Goal: Information Seeking & Learning: Learn about a topic

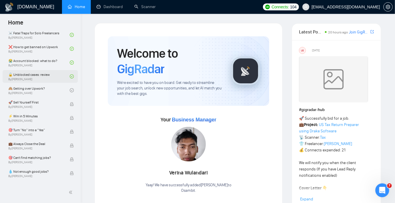
scroll to position [187, 0]
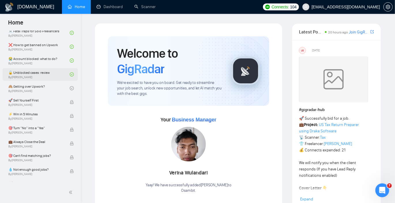
click at [52, 72] on link "🔓 Unblocked cases: review By [PERSON_NAME]" at bounding box center [38, 74] width 61 height 13
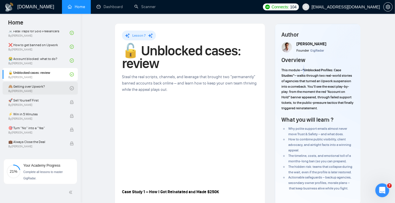
click at [49, 85] on link "🙈 Getting over Upwork? By [PERSON_NAME]" at bounding box center [38, 88] width 61 height 13
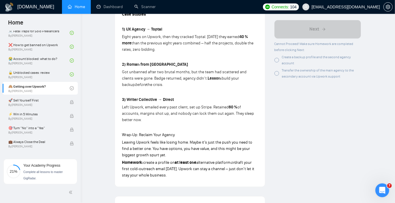
scroll to position [540, 0]
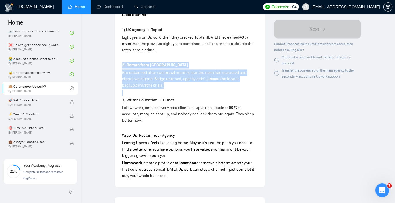
drag, startPoint x: 119, startPoint y: 58, endPoint x: 155, endPoint y: 85, distance: 45.0
click at [155, 90] on p at bounding box center [190, 93] width 136 height 6
drag, startPoint x: 157, startPoint y: 84, endPoint x: 122, endPoint y: 54, distance: 46.1
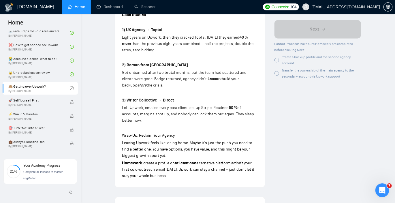
drag, startPoint x: 120, startPoint y: 56, endPoint x: 169, endPoint y: 82, distance: 55.0
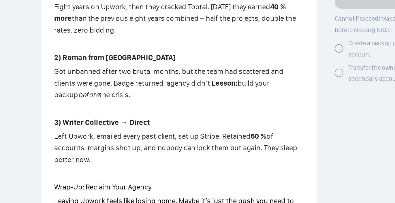
click at [150, 81] on p "Got unbanned after two brutal months, but the team had scattered and clients we…" at bounding box center [190, 79] width 136 height 19
drag, startPoint x: 152, startPoint y: 80, endPoint x: 121, endPoint y: 58, distance: 38.6
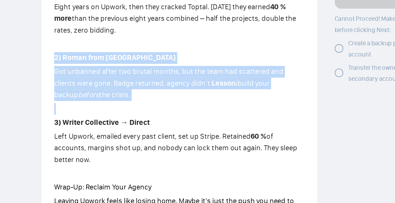
drag, startPoint x: 121, startPoint y: 58, endPoint x: 158, endPoint y: 79, distance: 43.1
click at [158, 79] on p "Got unbanned after two brutal months, but the team had scattered and clients we…" at bounding box center [190, 79] width 136 height 19
drag, startPoint x: 158, startPoint y: 79, endPoint x: 120, endPoint y: 57, distance: 45.0
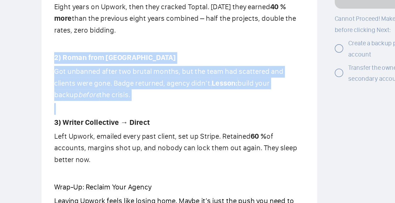
drag, startPoint x: 120, startPoint y: 57, endPoint x: 163, endPoint y: 81, distance: 49.7
click at [163, 81] on p "Got unbanned after two brutal months, but the team had scattered and clients we…" at bounding box center [190, 79] width 136 height 19
drag, startPoint x: 163, startPoint y: 81, endPoint x: 126, endPoint y: 60, distance: 42.4
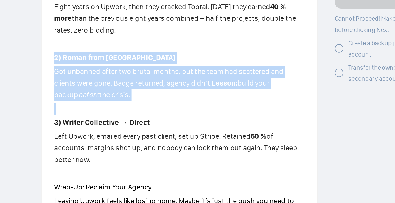
click at [126, 63] on strong "2) Roman from [GEOGRAPHIC_DATA]" at bounding box center [155, 65] width 66 height 5
drag, startPoint x: 125, startPoint y: 60, endPoint x: 162, endPoint y: 81, distance: 42.4
click at [162, 81] on p "Got unbanned after two brutal months, but the team had scattered and clients we…" at bounding box center [190, 79] width 136 height 19
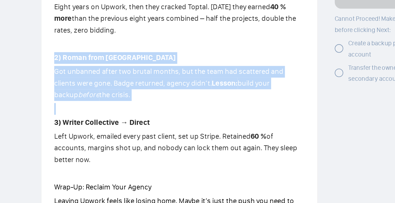
drag, startPoint x: 195, startPoint y: 72, endPoint x: 224, endPoint y: 76, distance: 29.1
click at [224, 76] on p "Got unbanned after two brutal months, but the team had scattered and clients we…" at bounding box center [190, 79] width 136 height 19
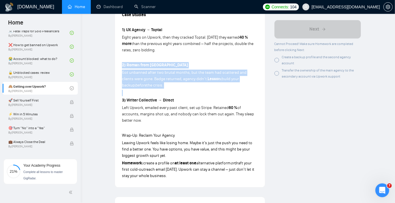
copy p "Lesson: build your backup before the crisis."
drag, startPoint x: 160, startPoint y: 117, endPoint x: 122, endPoint y: 94, distance: 44.2
click at [122, 98] on strong "3) Writer Collective → Direct" at bounding box center [148, 100] width 52 height 5
drag, startPoint x: 120, startPoint y: 94, endPoint x: 157, endPoint y: 112, distance: 41.7
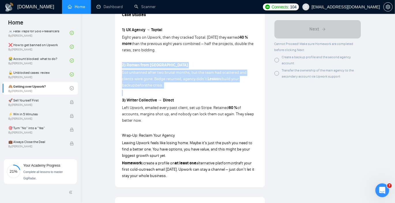
click at [157, 112] on p "Left Upwork, emailed every past client, set up Stripe. Retained 60 % of account…" at bounding box center [190, 114] width 136 height 19
drag, startPoint x: 157, startPoint y: 113, endPoint x: 122, endPoint y: 93, distance: 40.5
click at [122, 98] on strong "3) Writer Collective → Direct" at bounding box center [148, 100] width 52 height 5
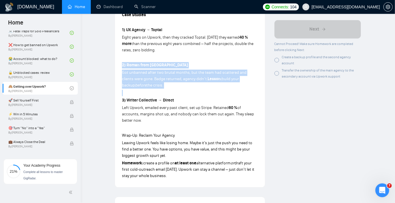
drag, startPoint x: 121, startPoint y: 93, endPoint x: 156, endPoint y: 117, distance: 42.8
click at [156, 117] on p "Left Upwork, emailed every past client, set up Stripe. Retained 60 % of account…" at bounding box center [190, 114] width 136 height 19
drag, startPoint x: 158, startPoint y: 116, endPoint x: 122, endPoint y: 91, distance: 43.1
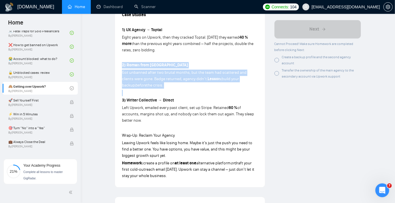
click at [122, 97] on p "3) Writer Collective → Direct" at bounding box center [190, 100] width 136 height 6
drag, startPoint x: 122, startPoint y: 91, endPoint x: 156, endPoint y: 116, distance: 42.2
click at [156, 116] on p "Left Upwork, emailed every past client, set up Stripe. Retained 60 % of account…" at bounding box center [190, 114] width 136 height 19
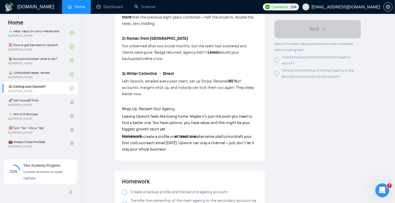
scroll to position [568, 0]
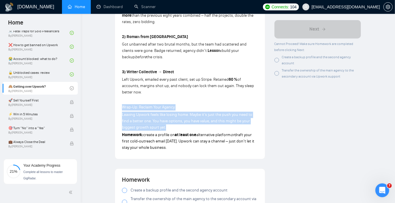
drag, startPoint x: 122, startPoint y: 101, endPoint x: 183, endPoint y: 121, distance: 64.4
click at [183, 121] on p "Leaving Upwork feels like losing home. Maybe it’s just the push you need to fin…" at bounding box center [190, 121] width 136 height 19
drag, startPoint x: 186, startPoint y: 121, endPoint x: 122, endPoint y: 101, distance: 67.1
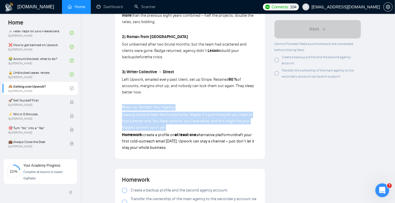
drag, startPoint x: 119, startPoint y: 101, endPoint x: 181, endPoint y: 123, distance: 65.7
click at [181, 123] on p "Leaving Upwork feels like losing home. Maybe it’s just the push you need to fin…" at bounding box center [190, 121] width 136 height 19
drag, startPoint x: 183, startPoint y: 123, endPoint x: 121, endPoint y: 99, distance: 66.9
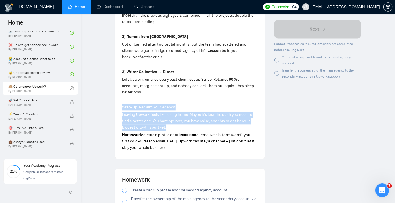
drag, startPoint x: 118, startPoint y: 99, endPoint x: 182, endPoint y: 124, distance: 68.2
click at [182, 124] on p "Leaving Upwork feels like losing home. Maybe it’s just the push you need to fin…" at bounding box center [190, 121] width 136 height 19
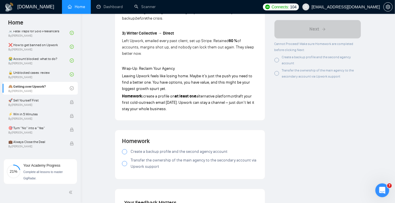
scroll to position [607, 0]
click at [138, 148] on span "Create a backup profile and the second agency account" at bounding box center [179, 151] width 97 height 6
click at [144, 157] on span "Transfer the ownership of the main agency to the secondary account via Upwork s…" at bounding box center [195, 163] width 128 height 13
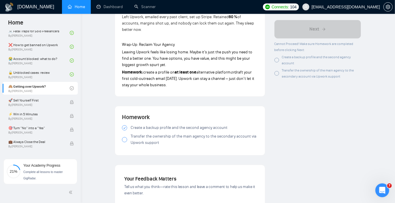
scroll to position [636, 0]
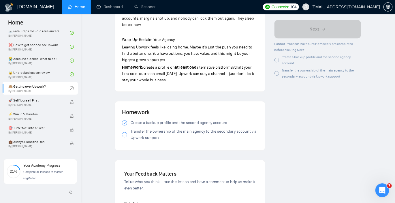
click at [150, 128] on span "Transfer the ownership of the main agency to the secondary account via Upwork s…" at bounding box center [195, 134] width 128 height 13
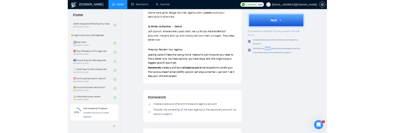
scroll to position [630, 0]
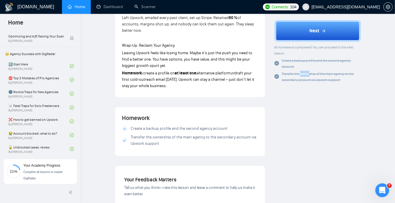
drag, startPoint x: 169, startPoint y: 136, endPoint x: 125, endPoint y: 131, distance: 44.8
click at [125, 134] on label "Transfer the ownership of the main agency to the secondary account via Upwork s…" at bounding box center [190, 140] width 136 height 13
drag, startPoint x: 128, startPoint y: 128, endPoint x: 160, endPoint y: 135, distance: 32.4
click at [160, 135] on label "Transfer the ownership of the main agency to the secondary account via Upwork s…" at bounding box center [190, 140] width 136 height 13
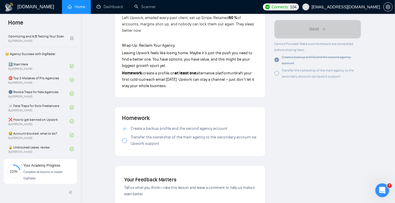
drag, startPoint x: 131, startPoint y: 130, endPoint x: 167, endPoint y: 139, distance: 37.3
click at [167, 139] on span "Transfer the ownership of the main agency to the secondary account via Upwork s…" at bounding box center [195, 140] width 128 height 13
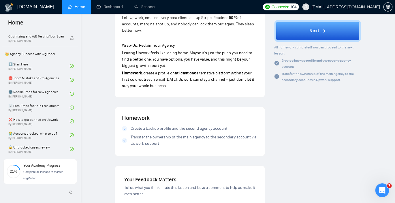
drag, startPoint x: 189, startPoint y: 151, endPoint x: 133, endPoint y: 132, distance: 59.0
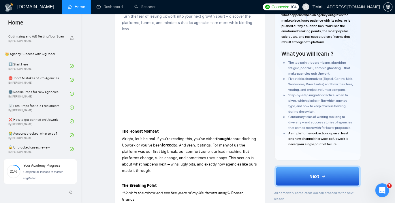
scroll to position [0, 0]
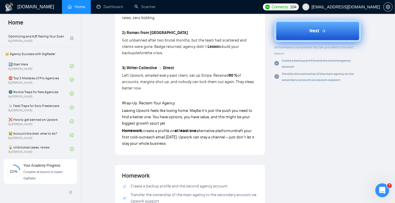
click at [313, 37] on button "Next" at bounding box center [318, 31] width 87 height 22
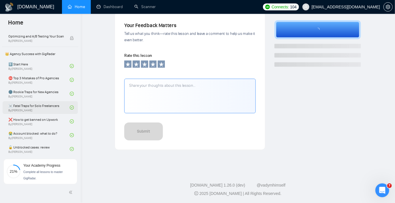
scroll to position [173, 0]
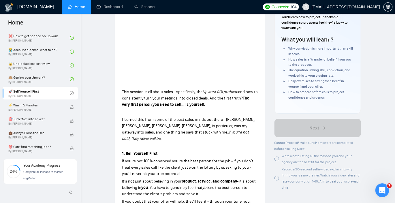
scroll to position [14, 0]
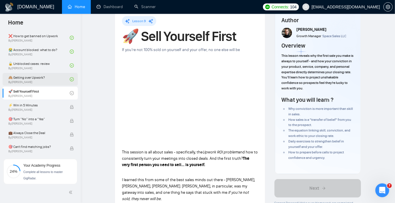
click at [54, 79] on link "🙈 Getting over Upwork? By [PERSON_NAME]" at bounding box center [38, 79] width 61 height 13
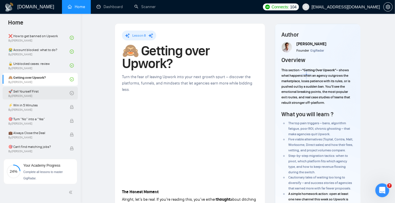
click at [44, 89] on link "🚀 Sell Yourself First By [PERSON_NAME]" at bounding box center [38, 93] width 61 height 13
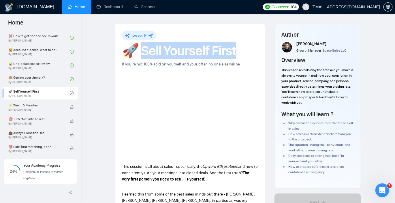
drag, startPoint x: 138, startPoint y: 51, endPoint x: 250, endPoint y: 52, distance: 112.0
click at [250, 52] on h1 "🚀 Sell Yourself First" at bounding box center [190, 50] width 136 height 13
click at [180, 51] on h1 "🚀 Sell Yourself First" at bounding box center [190, 50] width 136 height 13
drag, startPoint x: 139, startPoint y: 52, endPoint x: 265, endPoint y: 53, distance: 125.6
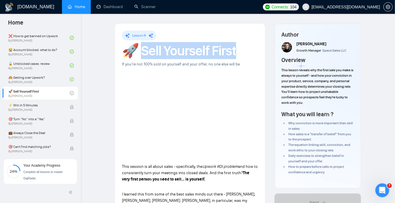
copy h1 "ell Yourself First"
